Goal: Information Seeking & Learning: Check status

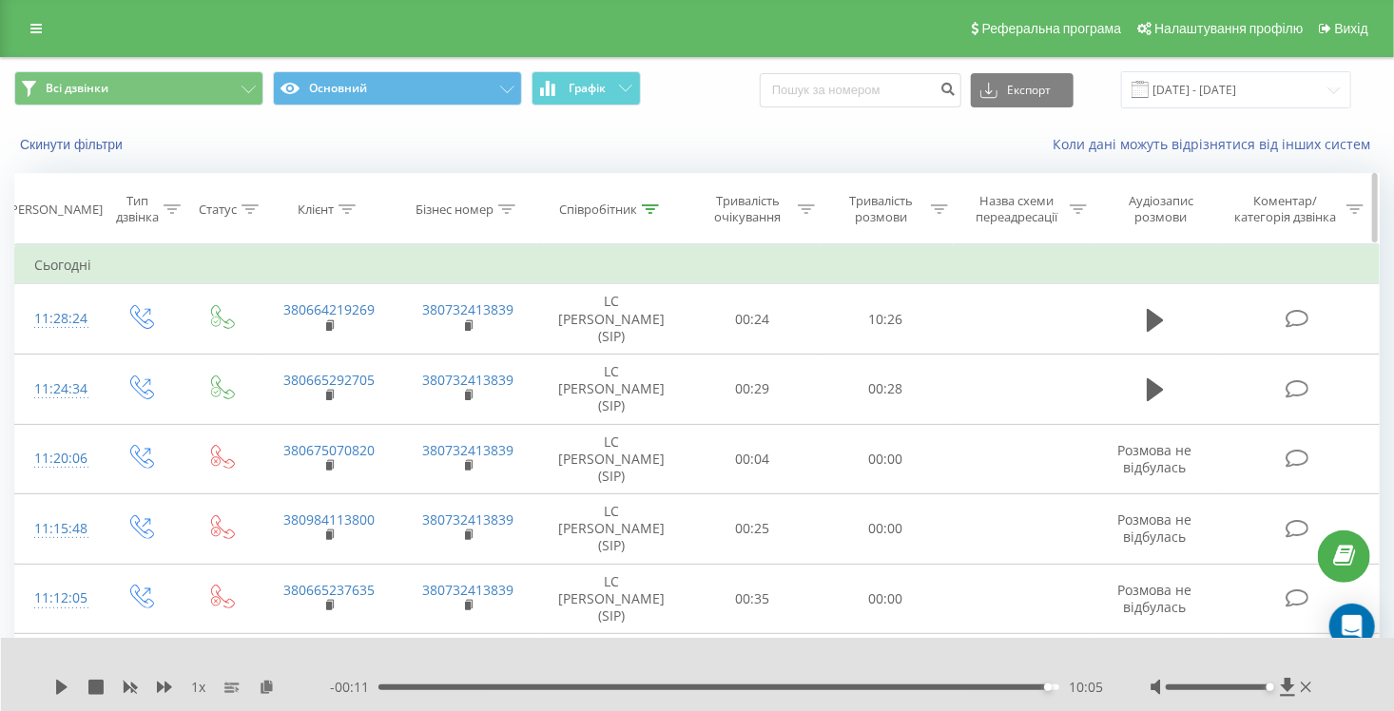
click at [651, 208] on icon at bounding box center [650, 209] width 17 height 10
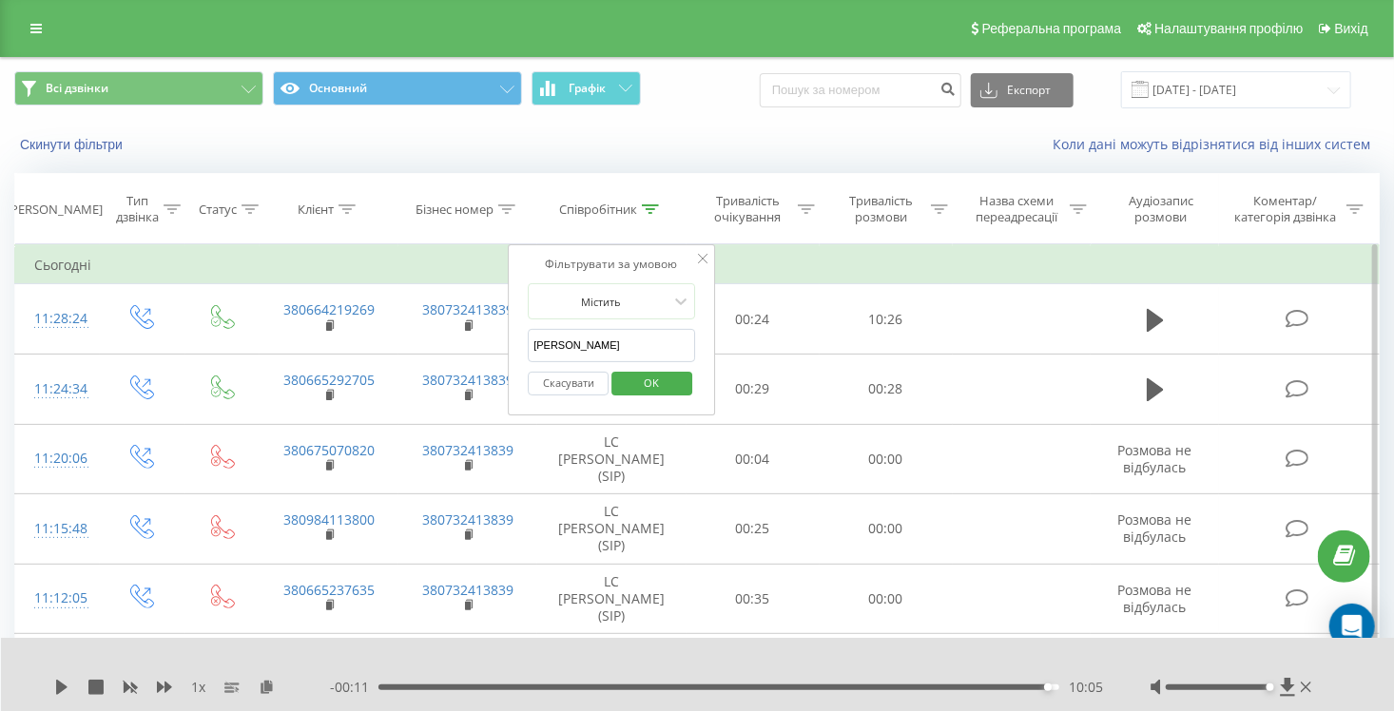
click at [552, 380] on button "Скасувати" at bounding box center [568, 384] width 81 height 24
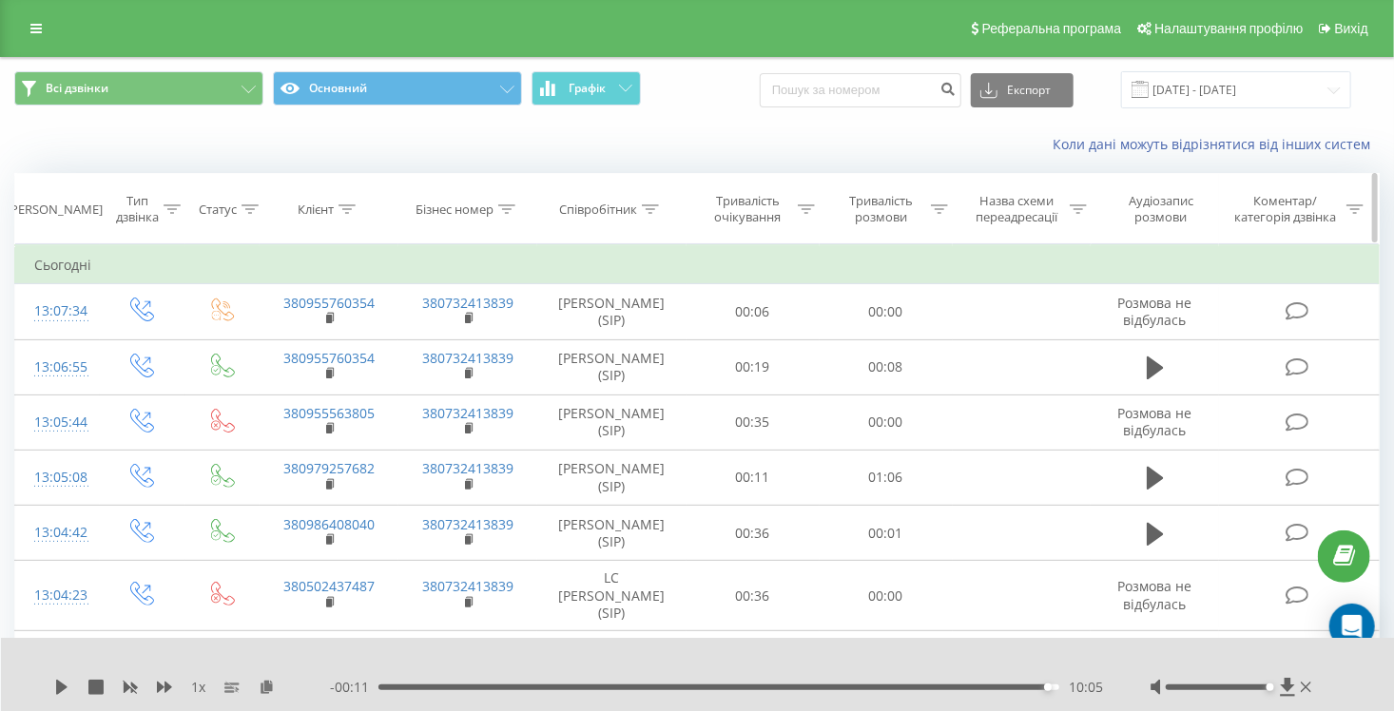
click at [347, 204] on icon at bounding box center [346, 209] width 17 height 10
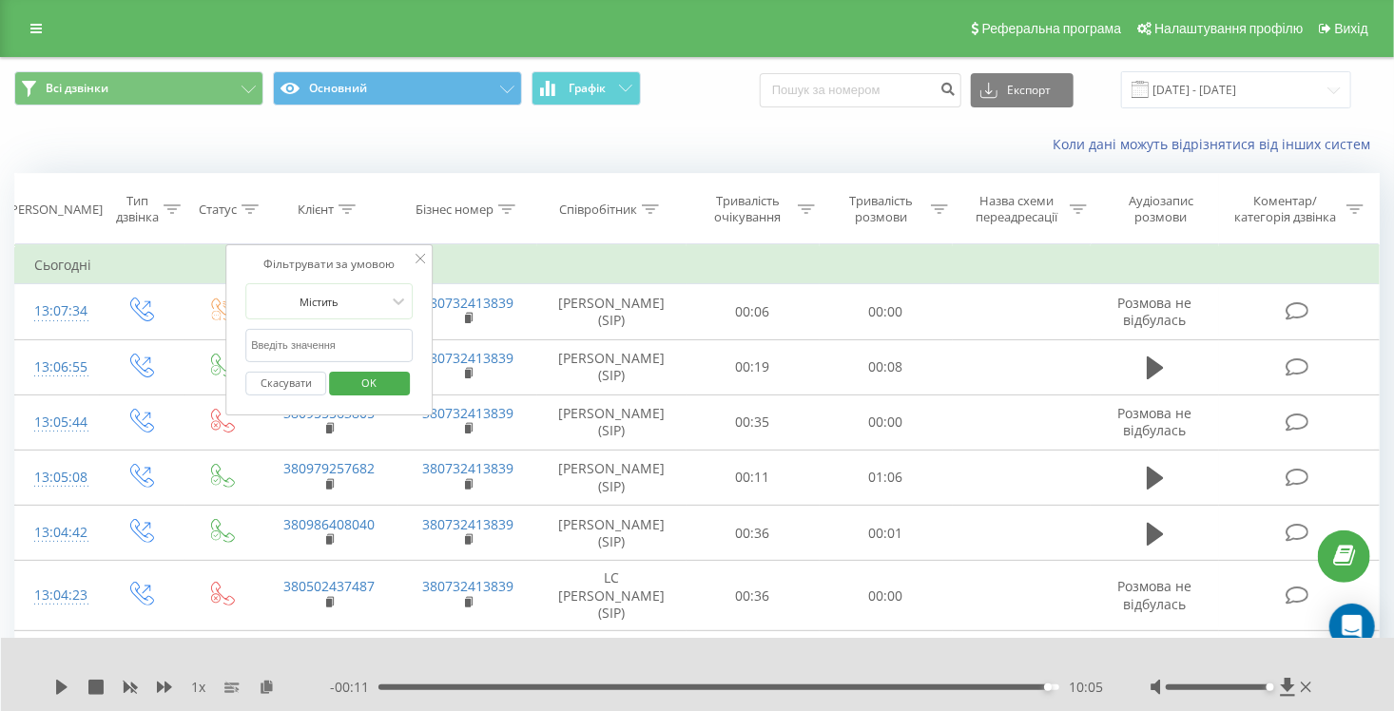
click at [320, 339] on input "text" at bounding box center [328, 345] width 167 height 33
paste input "380962516438 о 14 23.08 спитати у [GEOGRAPHIC_DATA]"
drag, startPoint x: 405, startPoint y: 341, endPoint x: 293, endPoint y: 341, distance: 112.2
click at [293, 341] on input "380962516438 о 14 23.08 спитати у [GEOGRAPHIC_DATA]" at bounding box center [328, 345] width 167 height 33
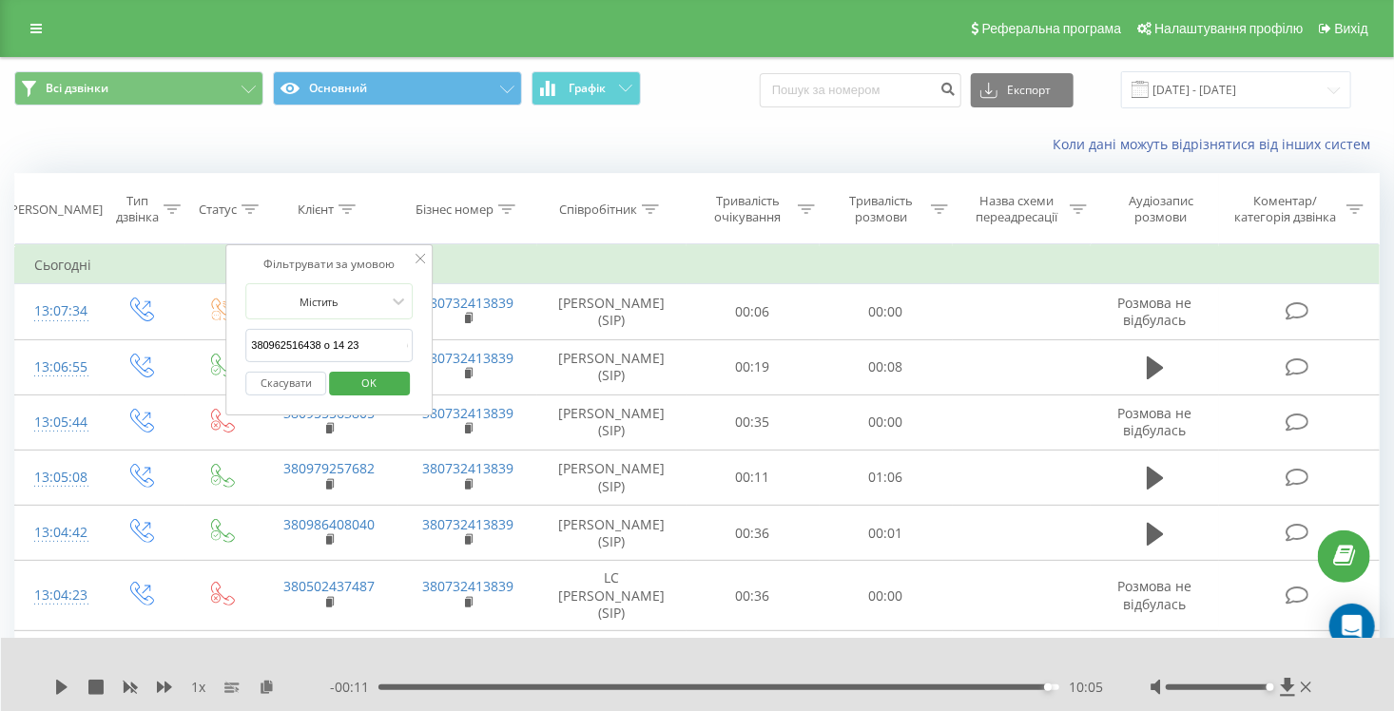
scroll to position [0, 0]
type input "380962516438"
click at [377, 373] on span "OK" at bounding box center [369, 382] width 53 height 29
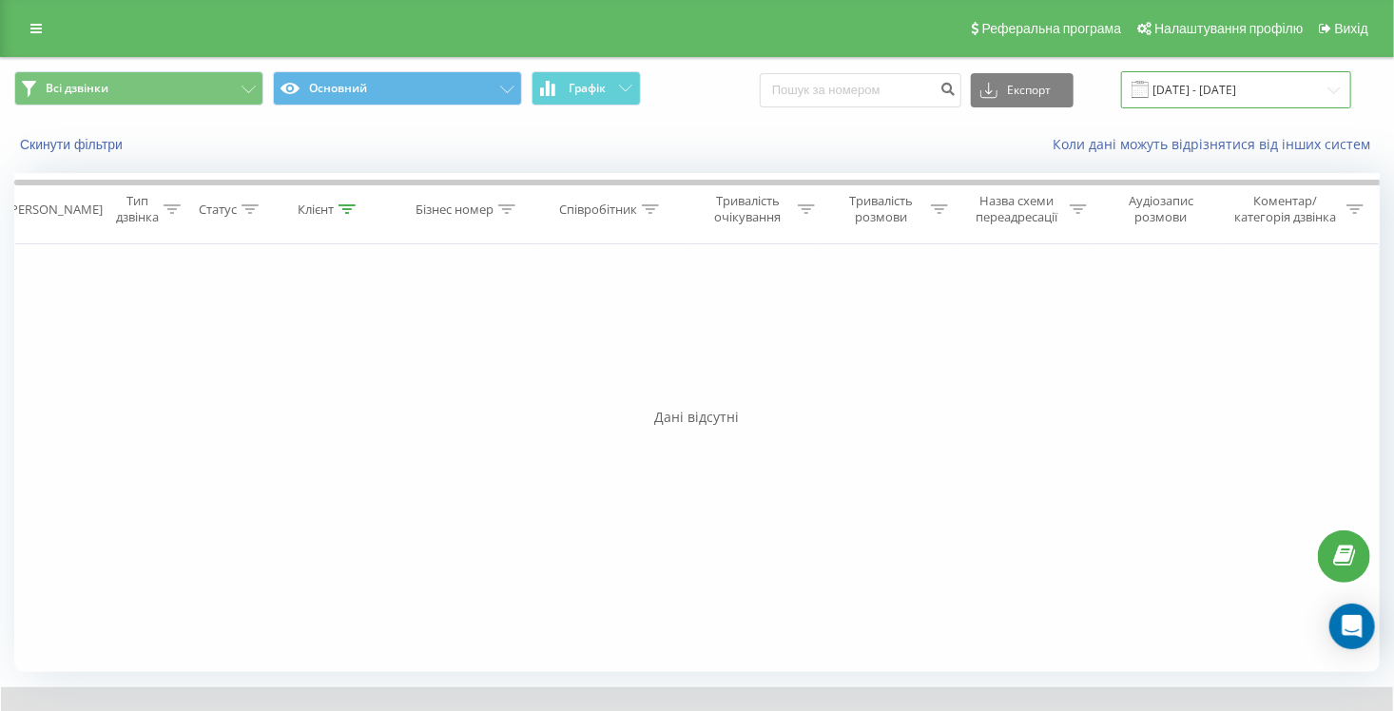
click at [1243, 92] on input "[DATE] - [DATE]" at bounding box center [1236, 89] width 230 height 37
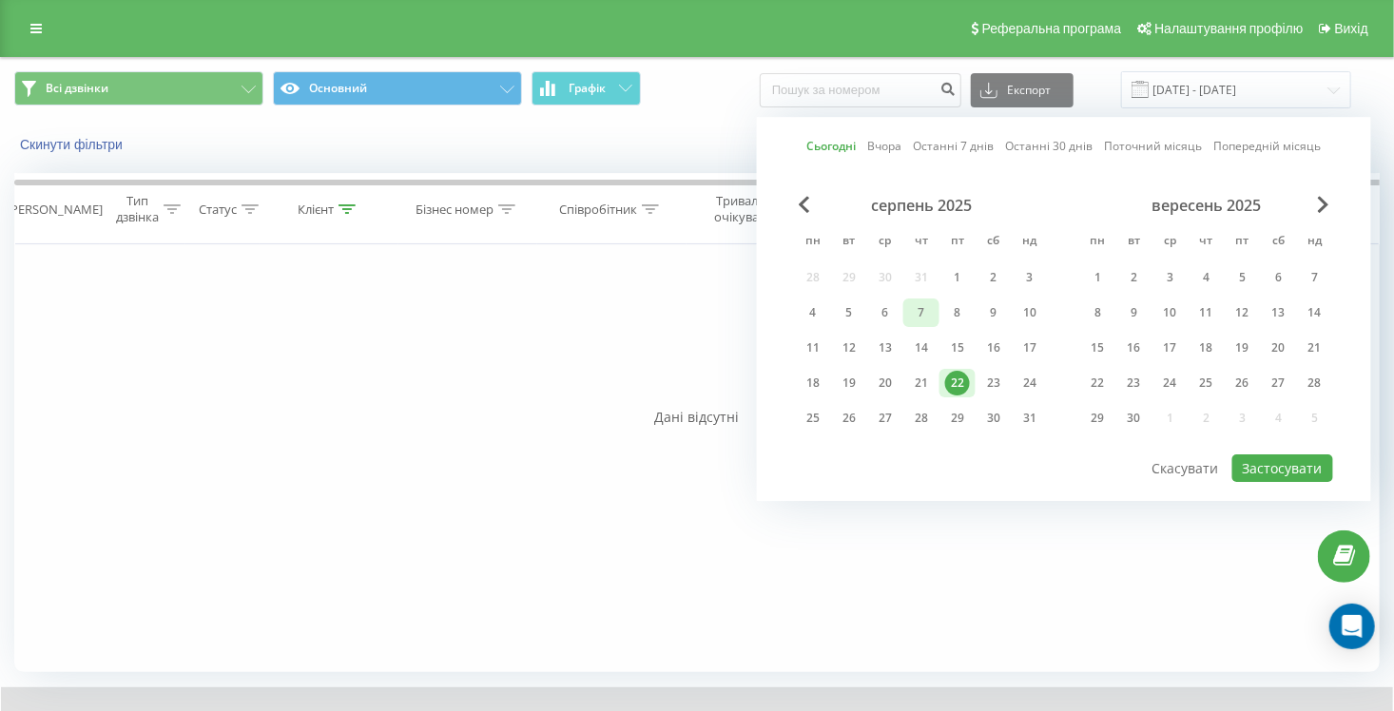
click at [925, 306] on div "7" at bounding box center [921, 312] width 25 height 25
click at [960, 380] on div "22" at bounding box center [957, 383] width 25 height 25
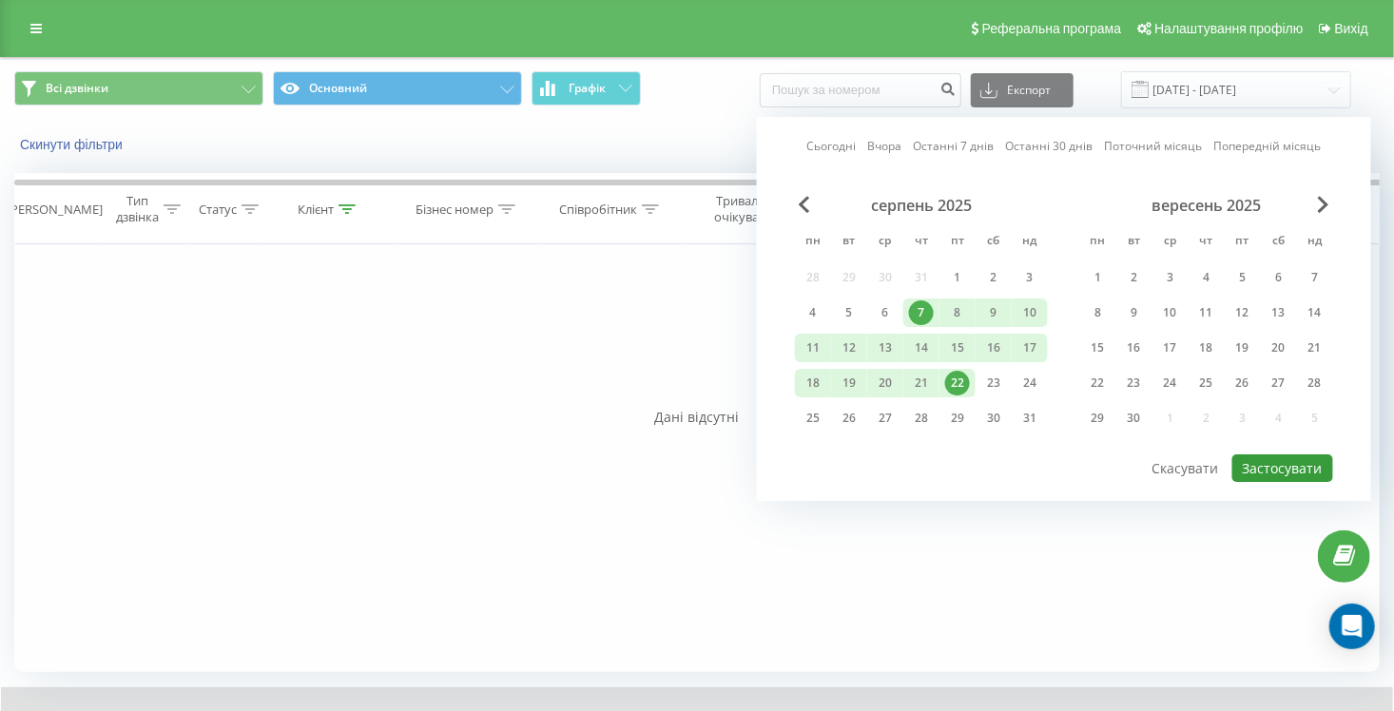
click at [1277, 469] on button "Застосувати" at bounding box center [1282, 468] width 101 height 28
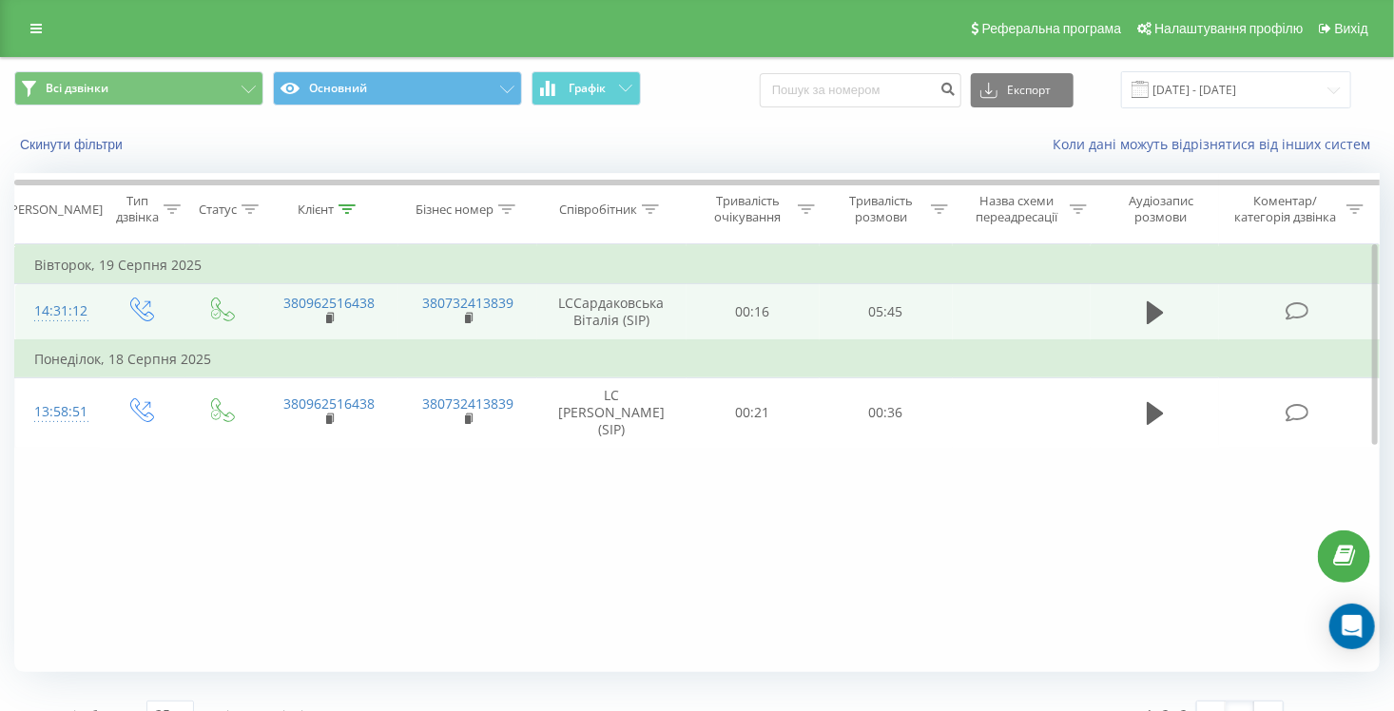
click at [1170, 319] on td at bounding box center [1153, 312] width 127 height 56
click at [1158, 313] on icon at bounding box center [1154, 312] width 17 height 23
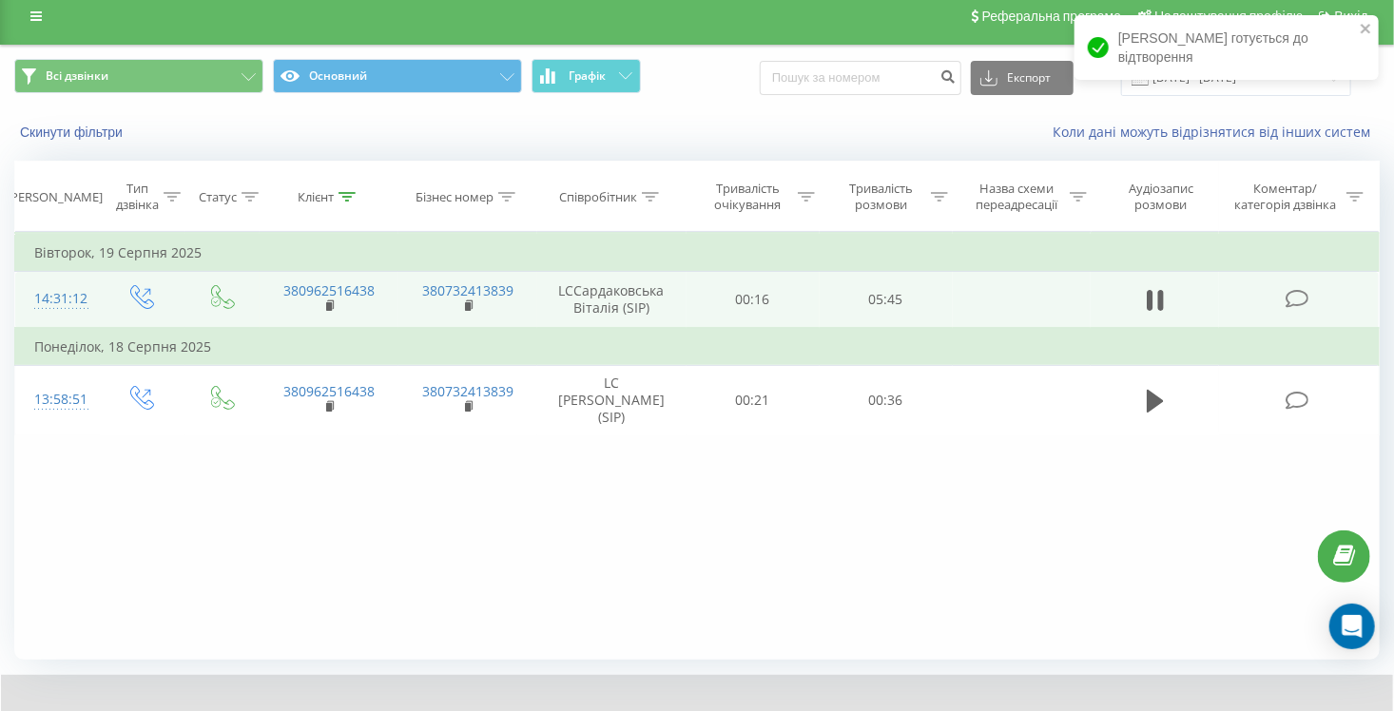
scroll to position [105, 0]
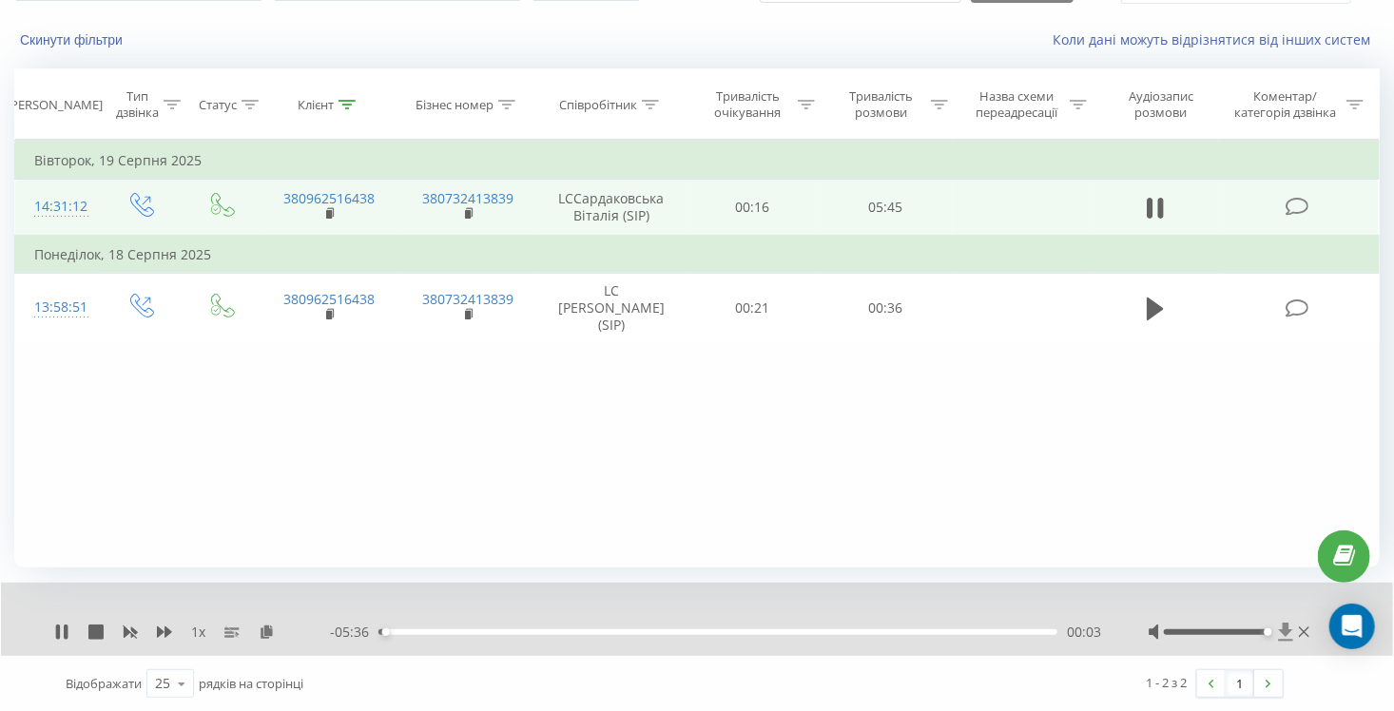
drag, startPoint x: 1216, startPoint y: 627, endPoint x: 1281, endPoint y: 629, distance: 65.6
click at [1281, 629] on div at bounding box center [1230, 632] width 165 height 19
click at [200, 635] on span "1 x" at bounding box center [198, 632] width 14 height 19
click at [194, 630] on span "1 x" at bounding box center [198, 632] width 14 height 19
click at [161, 630] on icon at bounding box center [164, 631] width 15 height 11
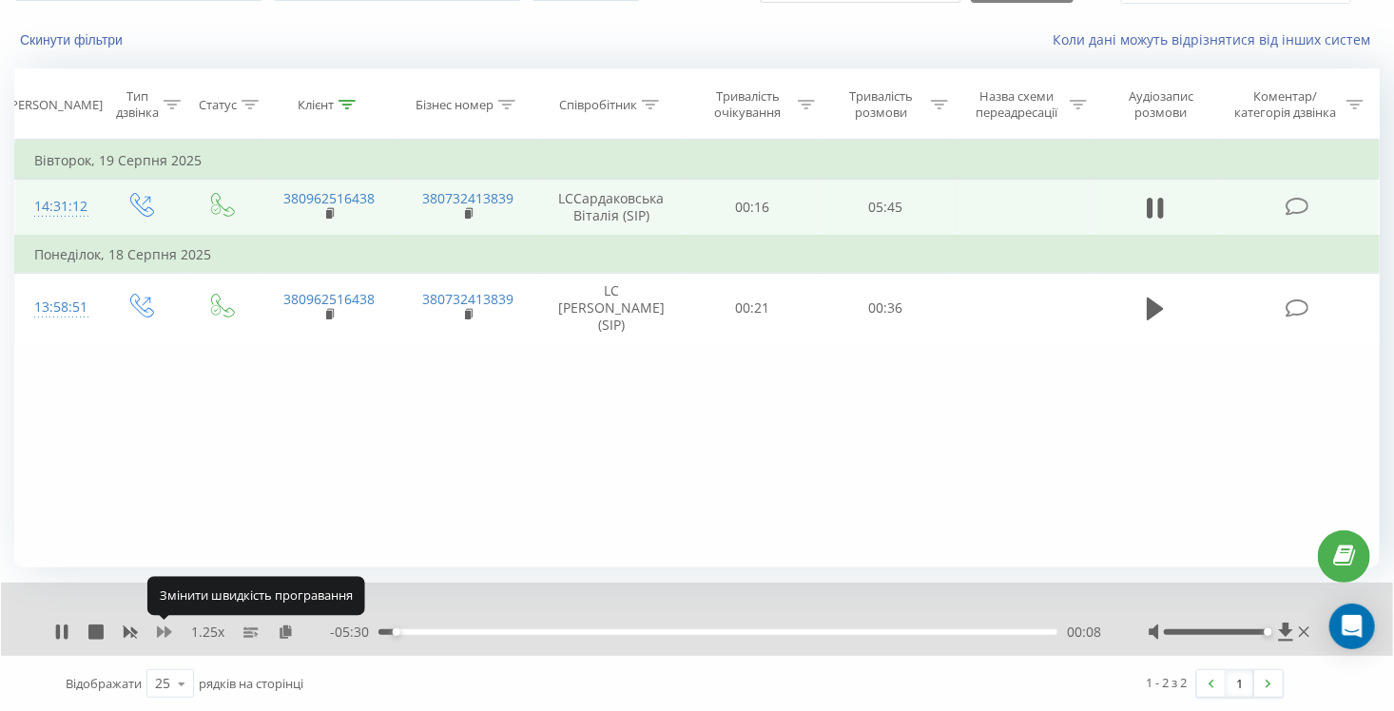
click at [161, 630] on icon at bounding box center [164, 631] width 15 height 11
click at [161, 631] on icon at bounding box center [164, 631] width 15 height 11
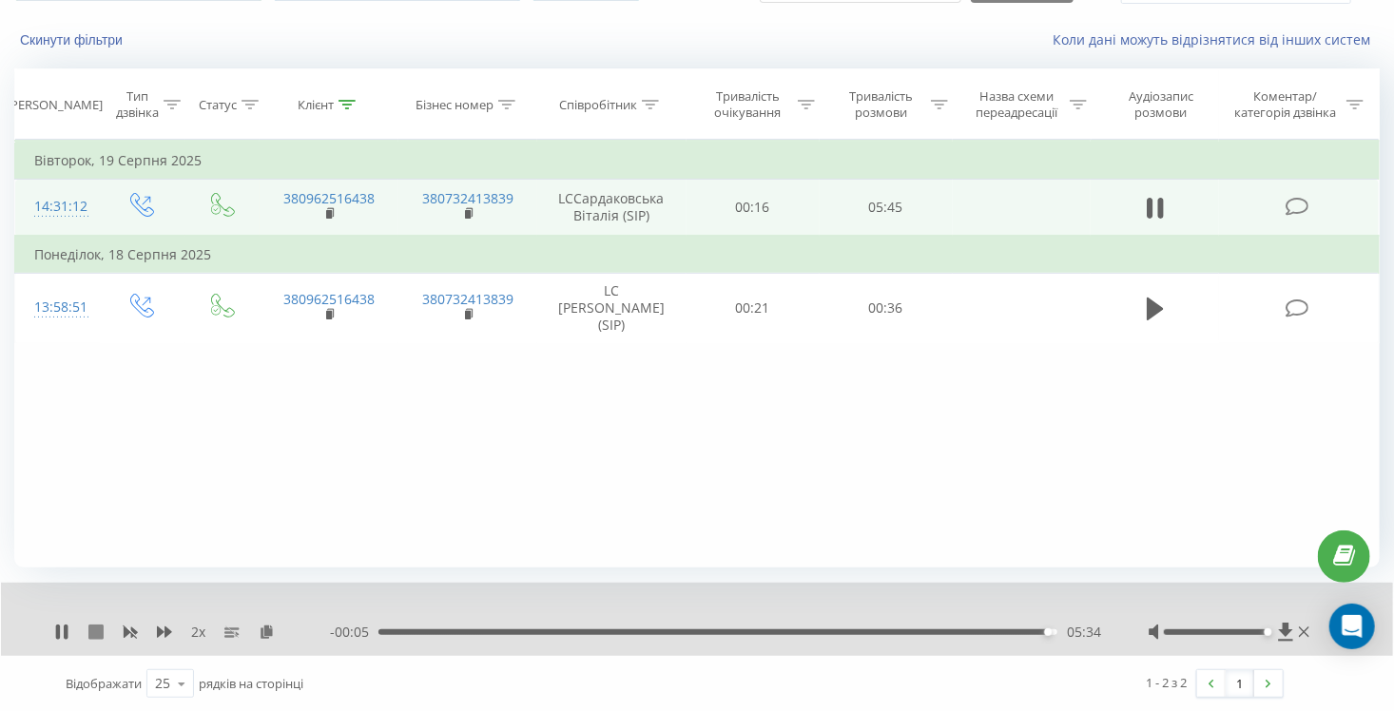
click at [96, 626] on icon at bounding box center [95, 632] width 15 height 15
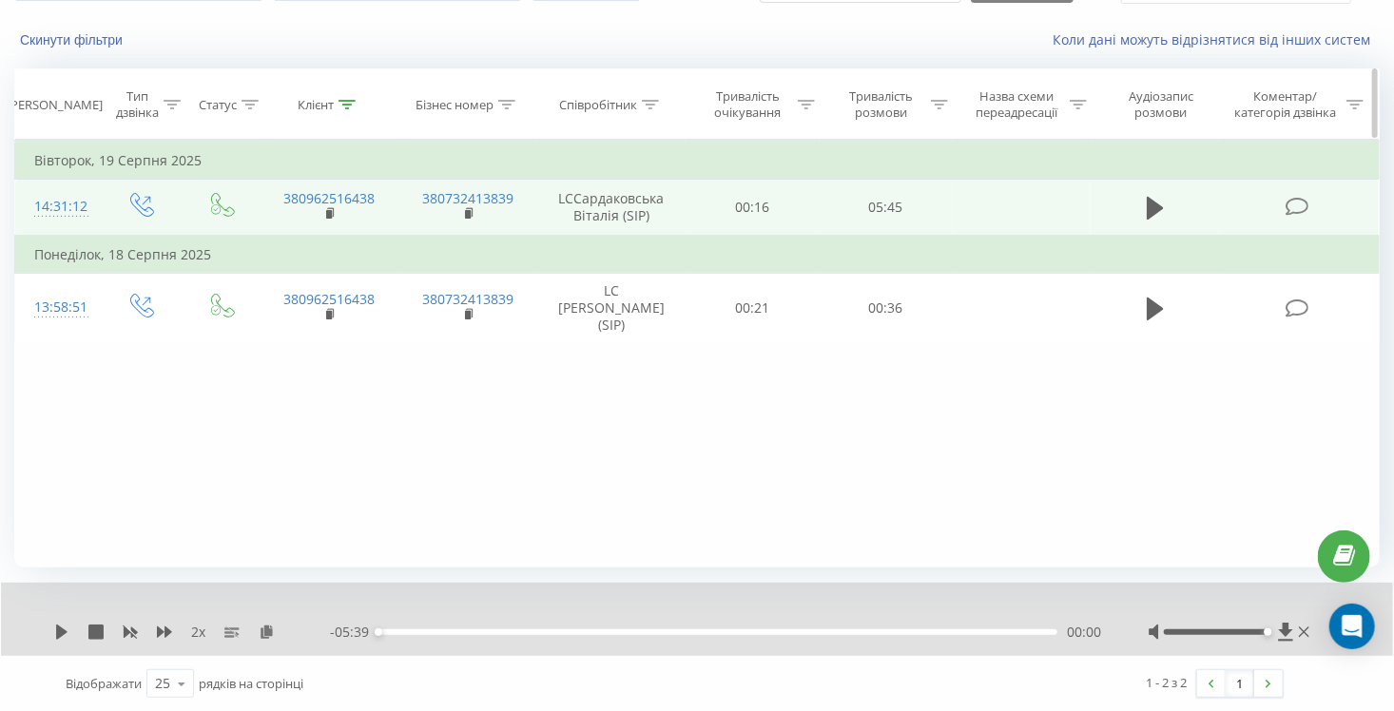
click at [347, 110] on div at bounding box center [346, 105] width 17 height 16
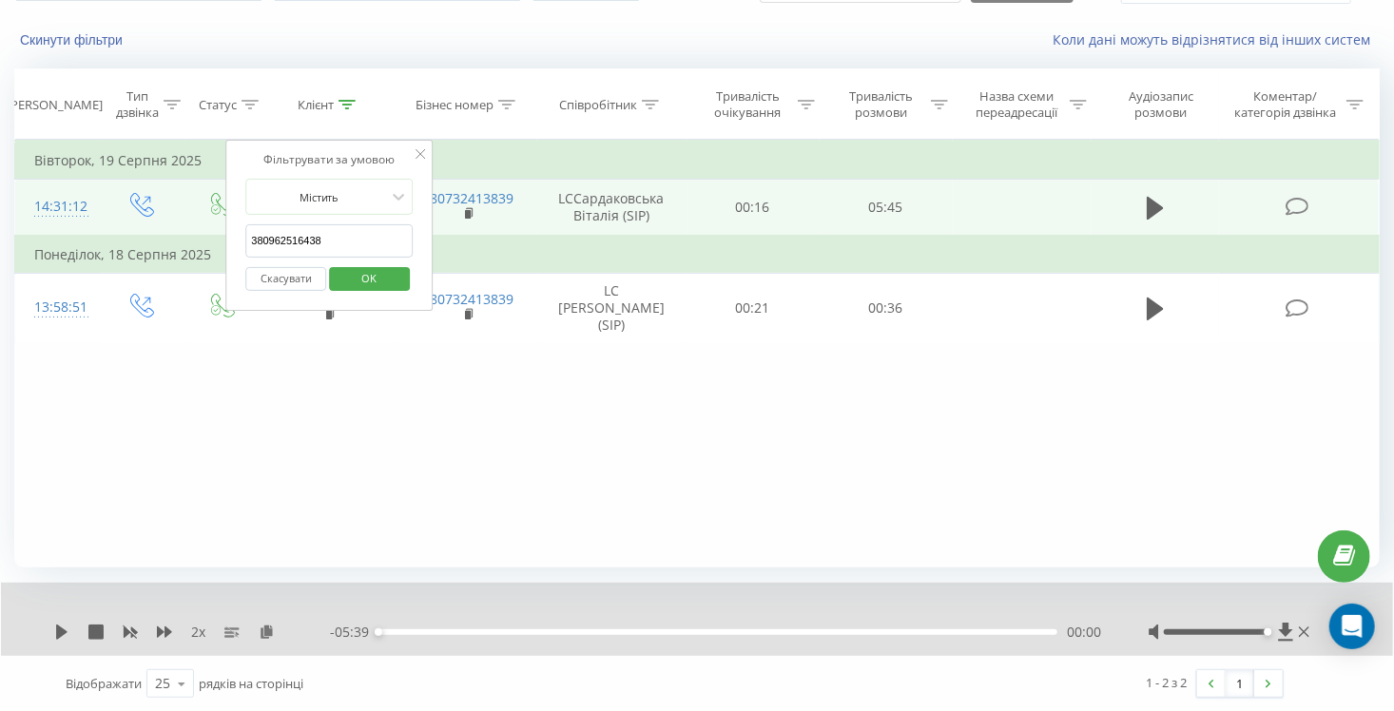
click at [288, 270] on button "Скасувати" at bounding box center [285, 279] width 81 height 24
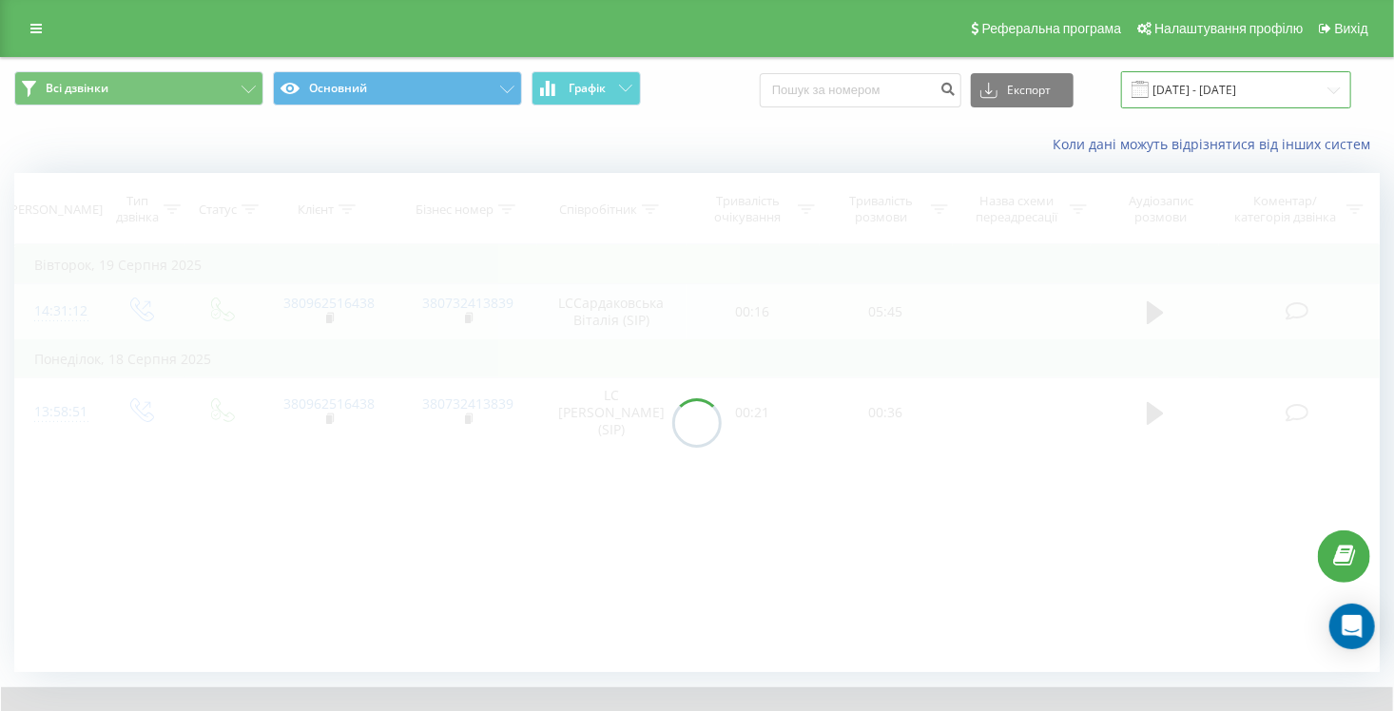
click at [1213, 98] on input "[DATE] - [DATE]" at bounding box center [1236, 89] width 230 height 37
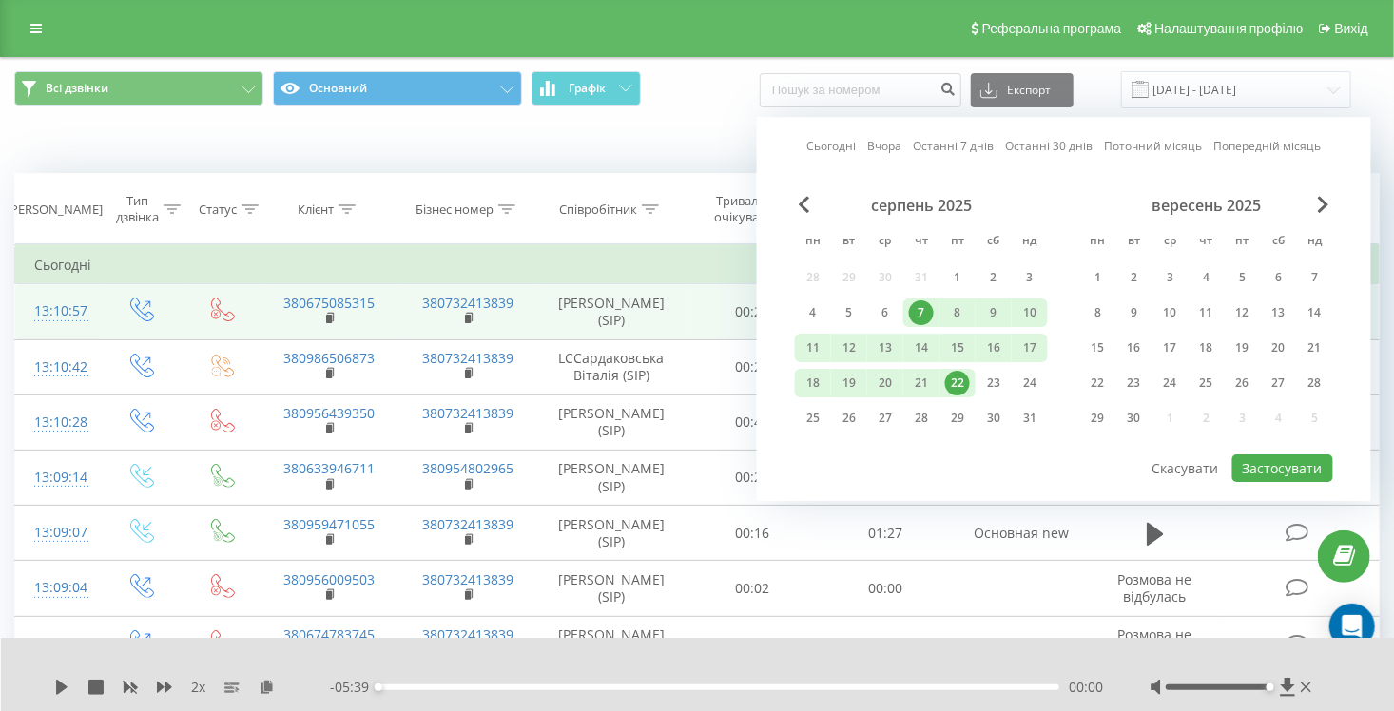
click at [964, 382] on div "22" at bounding box center [957, 383] width 25 height 25
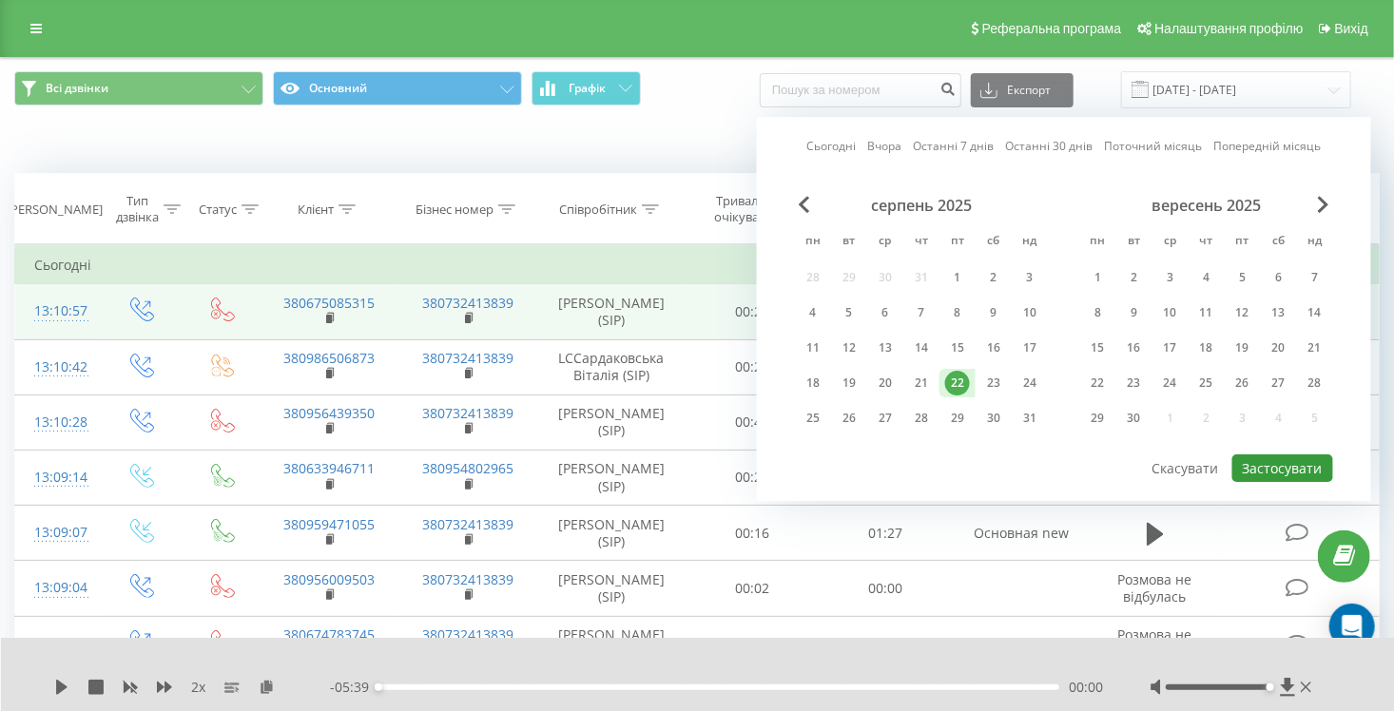
click at [1270, 456] on button "Застосувати" at bounding box center [1282, 468] width 101 height 28
type input "[DATE] - [DATE]"
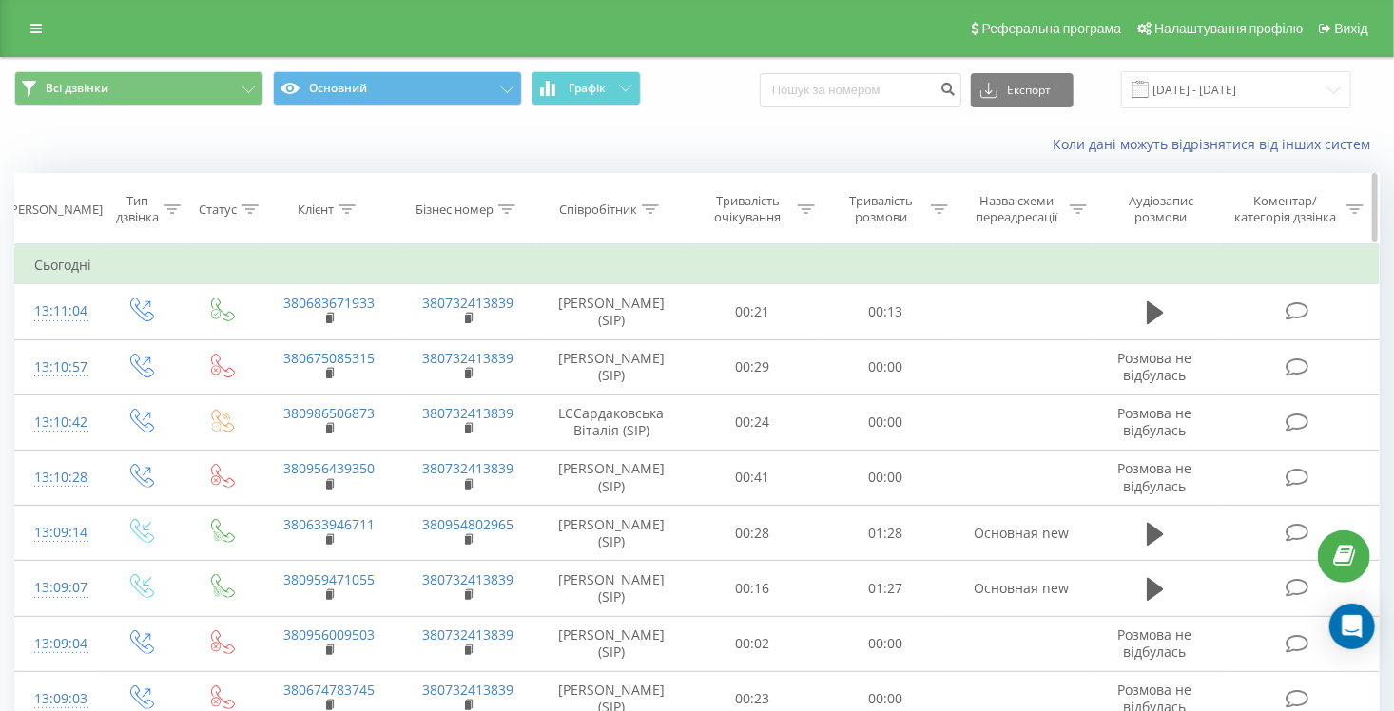
click at [647, 213] on icon at bounding box center [650, 209] width 17 height 10
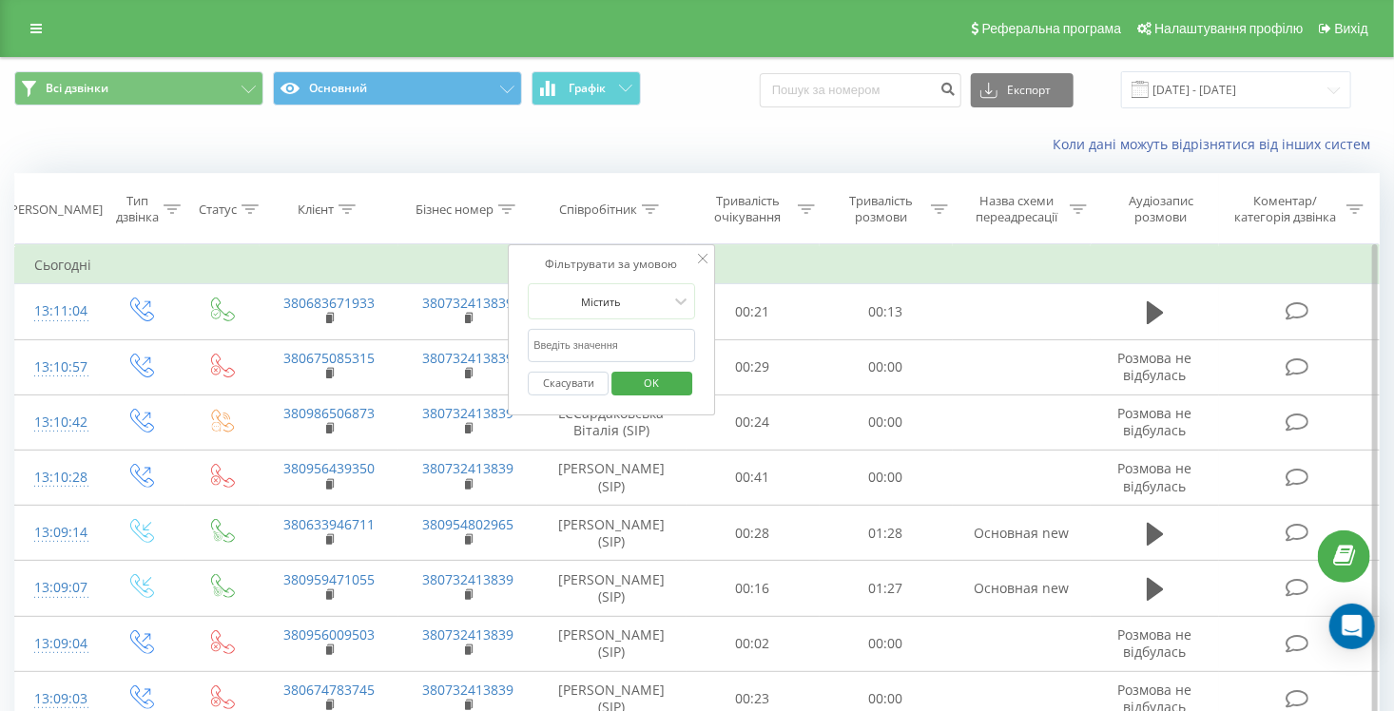
click at [581, 337] on input "text" at bounding box center [611, 345] width 167 height 33
type input "[PERSON_NAME]"
click at [651, 384] on span "OK" at bounding box center [652, 382] width 53 height 29
